Goal: Entertainment & Leisure: Browse casually

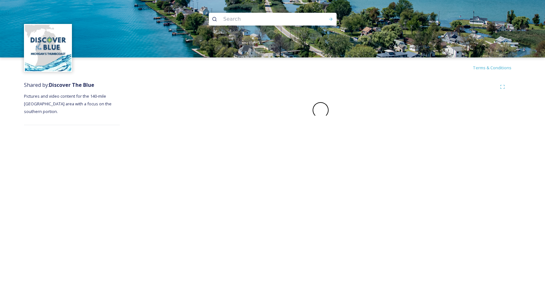
click at [306, 153] on div "Terms & Conditions Shared by: Discover The Blue Pictures and video content for …" at bounding box center [272, 151] width 545 height 302
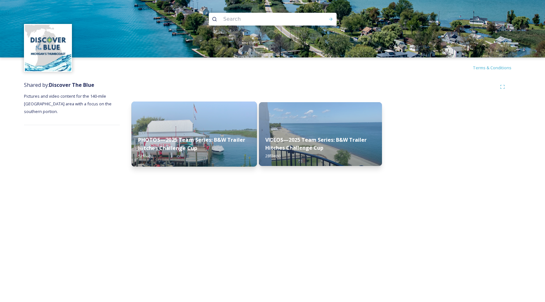
click at [203, 139] on strong "PHOTOS—2025 Team Series: B&W Trailer Hitches Challenge Cup" at bounding box center [191, 143] width 107 height 15
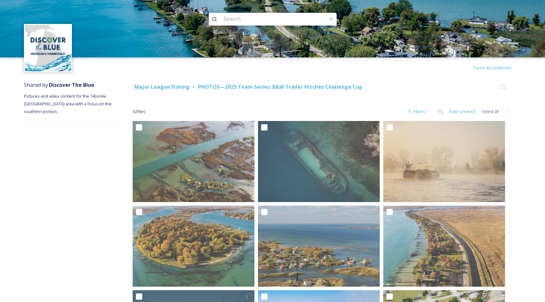
click at [506, 112] on input "checkbox" at bounding box center [505, 112] width 6 height 6
checkbox input "true"
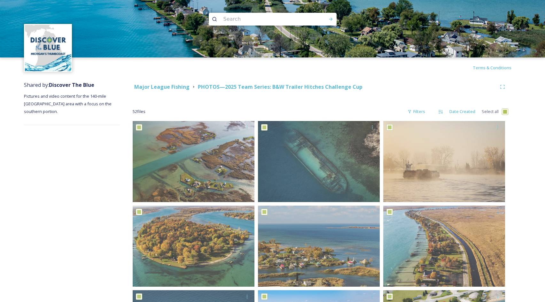
checkbox input "true"
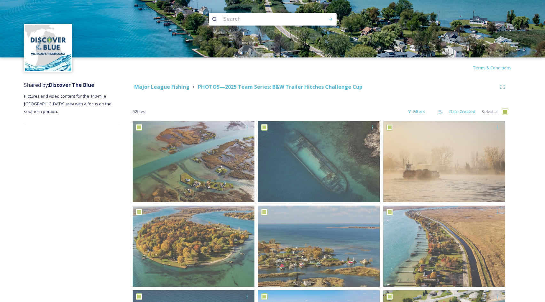
checkbox input "true"
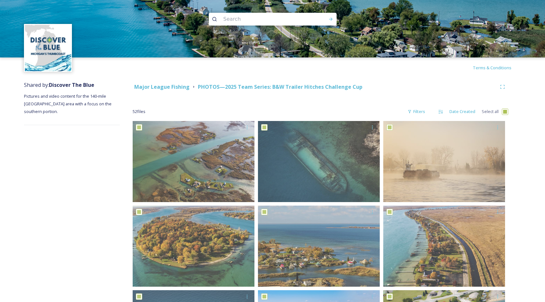
checkbox input "true"
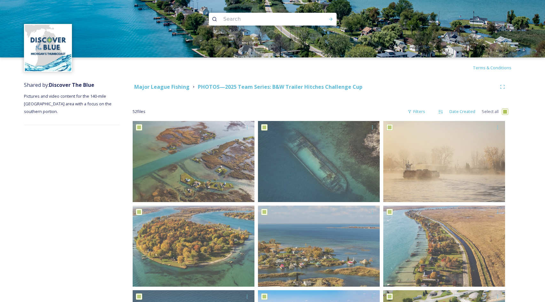
checkbox input "true"
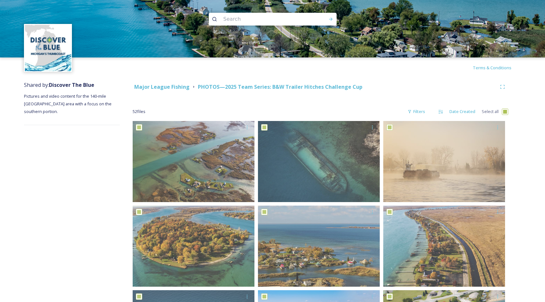
checkbox input "true"
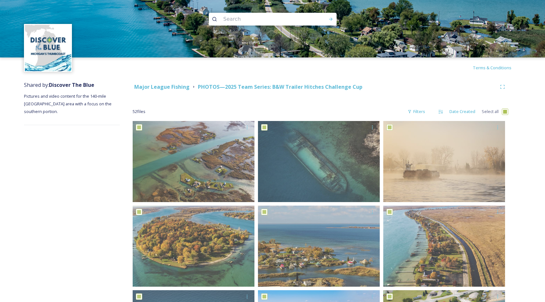
checkbox input "true"
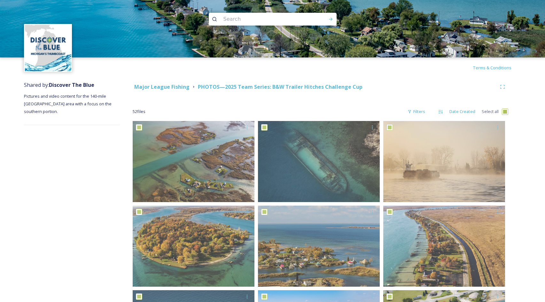
checkbox input "true"
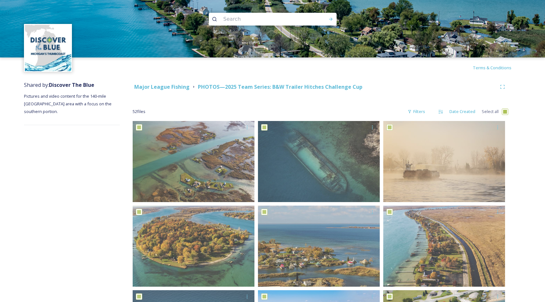
checkbox input "true"
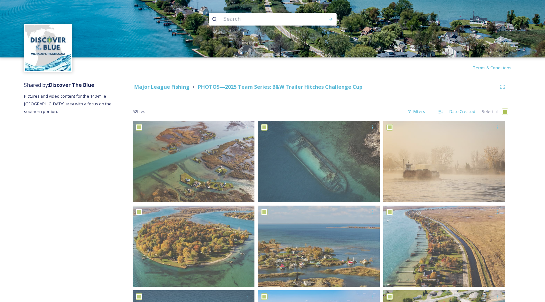
checkbox input "true"
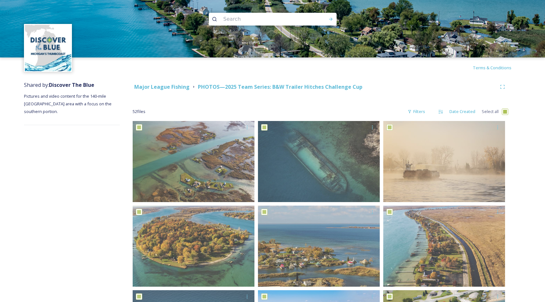
checkbox input "true"
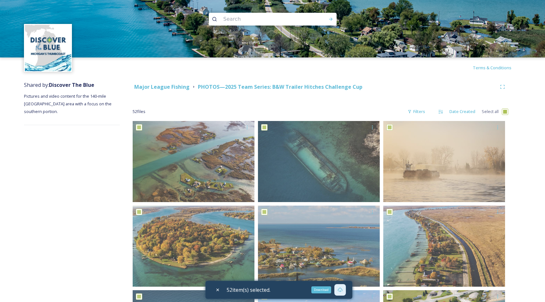
click at [342, 289] on icon at bounding box center [340, 290] width 5 height 5
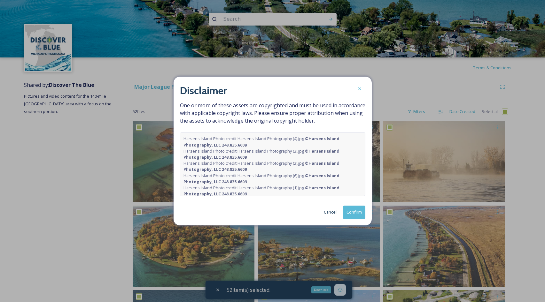
click at [353, 210] on button "Confirm" at bounding box center [354, 212] width 22 height 13
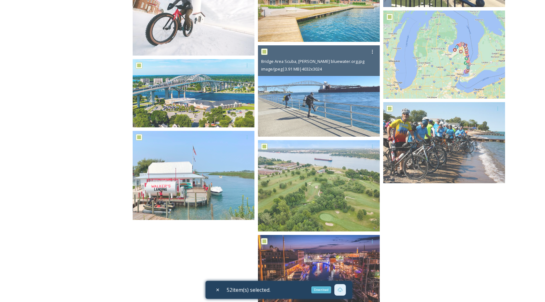
scroll to position [1455, 0]
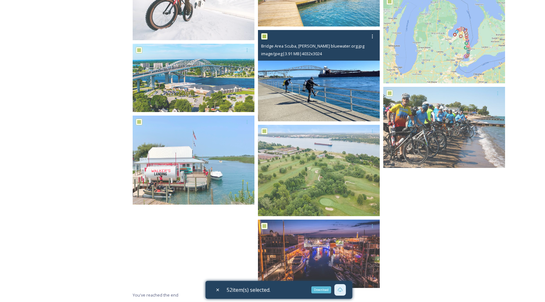
click at [312, 86] on img at bounding box center [319, 75] width 122 height 91
